Goal: Task Accomplishment & Management: Use online tool/utility

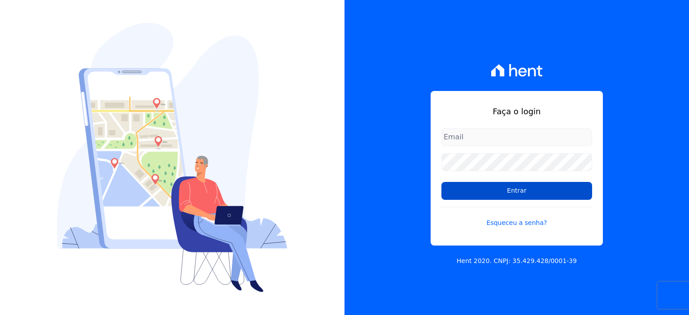
type input "rodrigo.villalva@grupozarin.com.br"
click at [509, 189] on input "Entrar" at bounding box center [516, 191] width 151 height 18
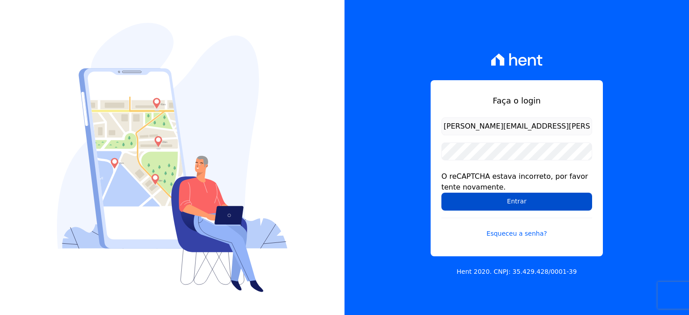
click at [513, 203] on input "Entrar" at bounding box center [516, 202] width 151 height 18
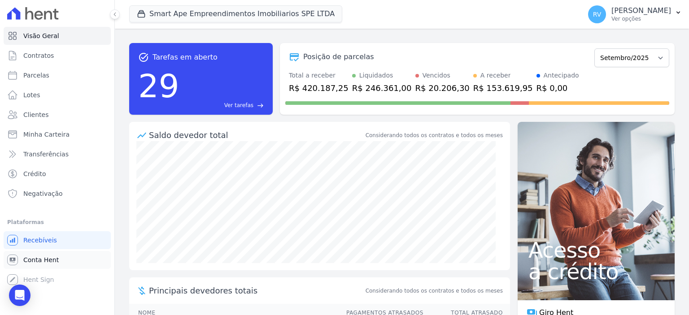
click at [41, 257] on span "Conta Hent" at bounding box center [40, 260] width 35 height 9
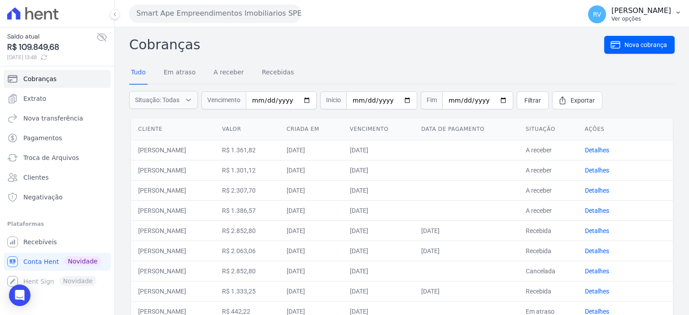
click at [646, 19] on p "Ver opções" at bounding box center [641, 18] width 60 height 7
click at [52, 246] on span "Recebíveis" at bounding box center [40, 242] width 34 height 9
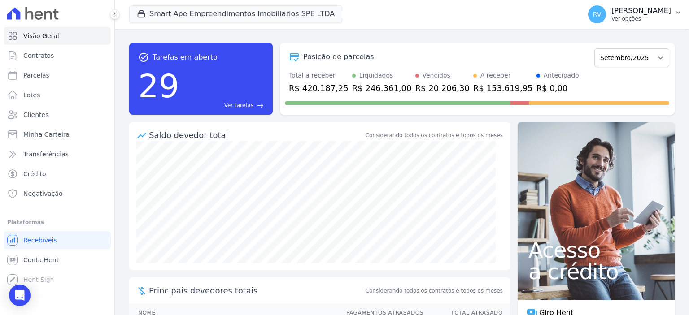
click at [651, 15] on p "Rodrigo Villalva" at bounding box center [641, 10] width 60 height 9
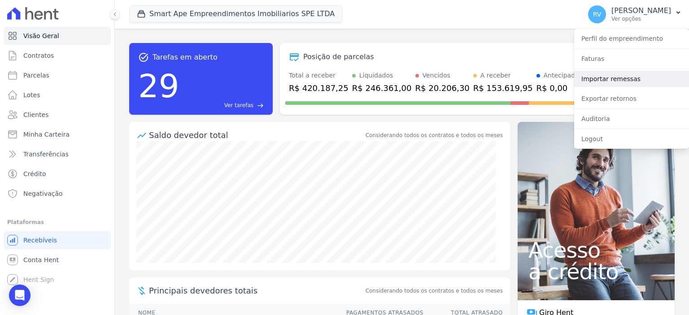
click at [621, 76] on link "Importar remessas" at bounding box center [631, 79] width 115 height 16
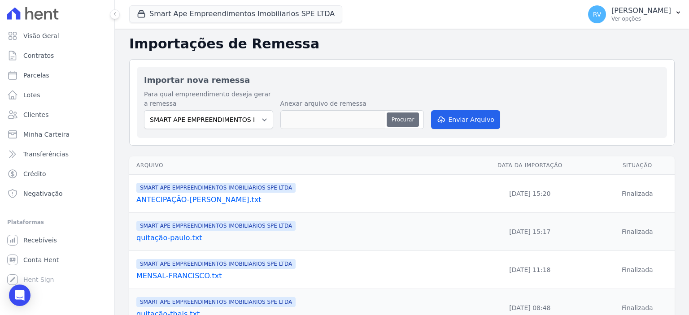
click at [407, 114] on button "Procurar" at bounding box center [403, 120] width 32 height 14
type input "MENSAL OUTUBRO.2025.txt"
click at [468, 117] on button "Enviar Arquivo" at bounding box center [465, 119] width 69 height 19
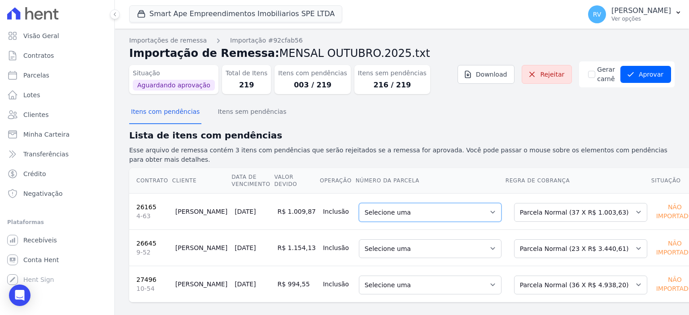
click at [436, 207] on select "Selecione uma 8 - [DATE] - R$ 1.003,63 - Agendado 9 - [DATE] - R$ 1.003,63 - Ag…" at bounding box center [430, 212] width 143 height 19
click at [420, 250] on select "Selecione uma 6 - [DATE] - R$ 3.440,61 - Agendado 7 - [DATE] - R$ 3.440,61 - Ag…" at bounding box center [430, 248] width 143 height 19
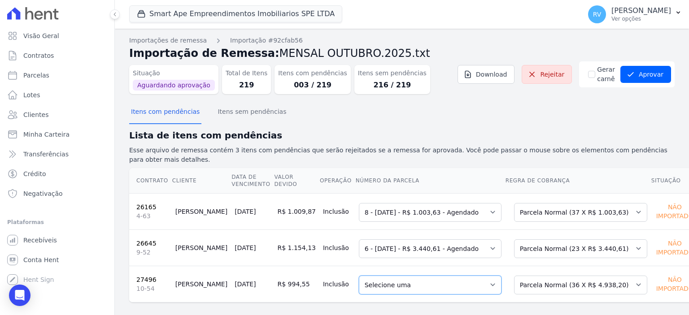
click at [409, 285] on select "Selecione uma 6 - [DATE] - R$ 4.938,20 - Agendado 7 - [DATE] - R$ 4.938,20 - Ag…" at bounding box center [430, 285] width 143 height 19
click at [410, 210] on select "Selecione uma 8 - [DATE] - R$ 1.003,63 - Agendado 9 - [DATE] - R$ 1.003,63 - Ag…" at bounding box center [430, 212] width 143 height 19
click at [359, 203] on select "Selecione uma 8 - [DATE] - R$ 1.003,63 - Agendado 9 - [DATE] - R$ 1.003,63 - Ag…" at bounding box center [430, 212] width 143 height 19
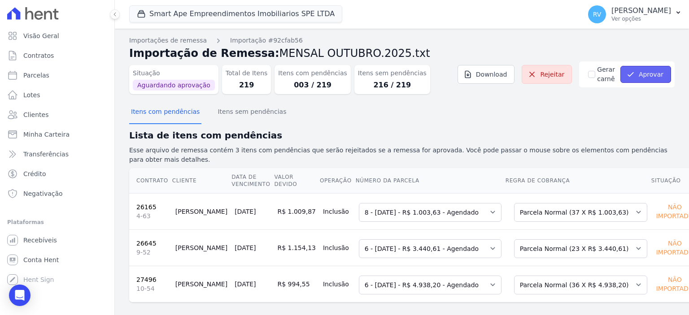
click at [639, 74] on button "Aprovar" at bounding box center [645, 74] width 51 height 17
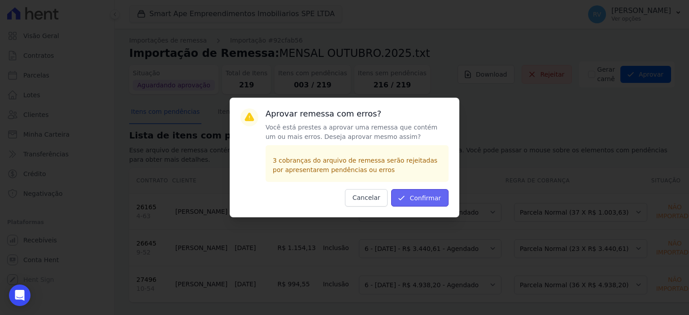
click at [442, 197] on button "Confirmar" at bounding box center [419, 197] width 57 height 17
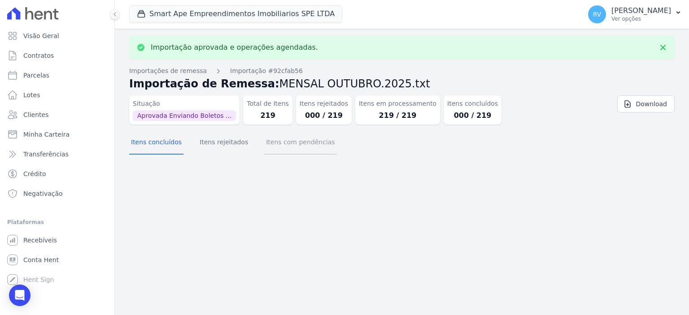
click at [294, 143] on button "Itens com pendências" at bounding box center [300, 142] width 72 height 23
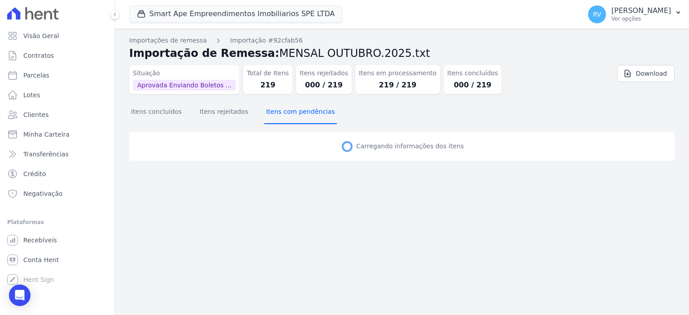
click at [278, 112] on button "Itens com pendências" at bounding box center [300, 112] width 72 height 23
click at [154, 109] on button "Itens concluídos" at bounding box center [156, 112] width 54 height 23
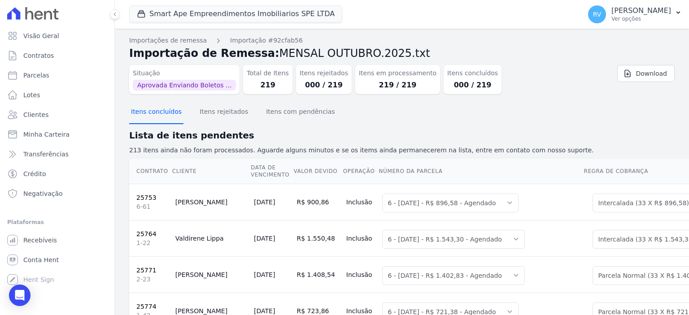
click at [158, 116] on button "Itens concluídos" at bounding box center [156, 112] width 54 height 23
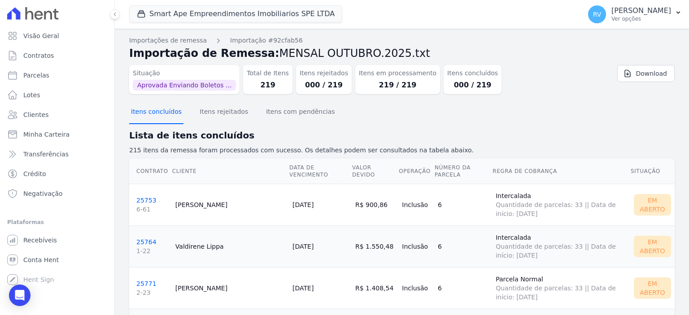
click at [159, 111] on button "Itens concluídos" at bounding box center [156, 112] width 54 height 23
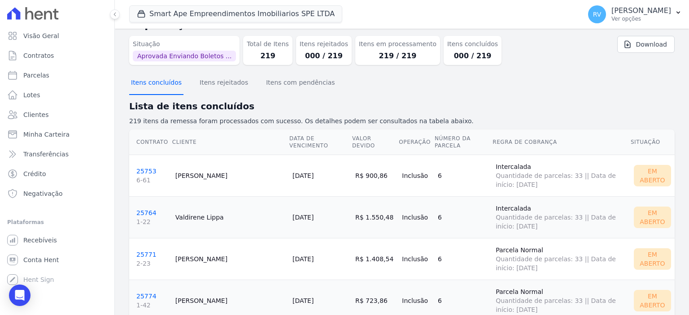
scroll to position [45, 0]
